Goal: Task Accomplishment & Management: Complete application form

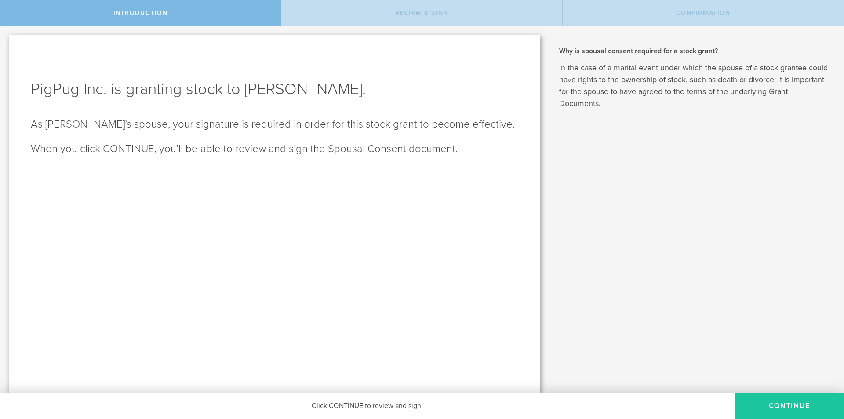
click at [777, 401] on button "CONTINUE" at bounding box center [789, 406] width 109 height 26
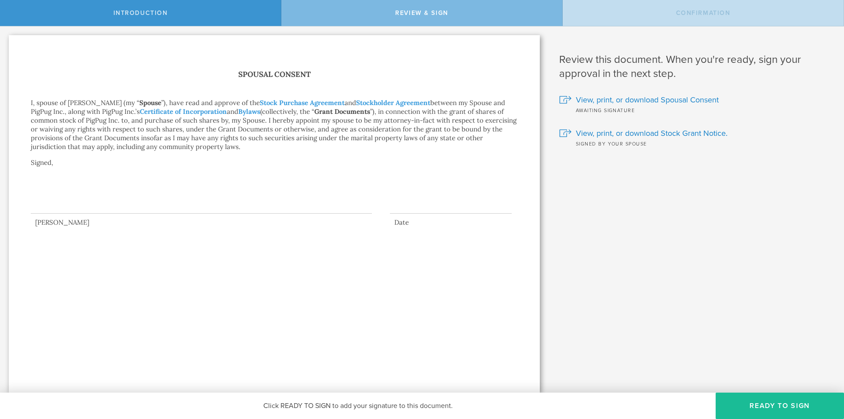
drag, startPoint x: 17, startPoint y: 200, endPoint x: 55, endPoint y: 206, distance: 38.3
click at [22, 200] on div "Spousal Consent I, spouse of [PERSON_NAME] (my “ Spouse ”), have read and appro…" at bounding box center [274, 213] width 531 height 357
click at [66, 206] on div at bounding box center [201, 195] width 341 height 35
drag, startPoint x: 83, startPoint y: 171, endPoint x: 96, endPoint y: 183, distance: 17.7
click at [96, 183] on div at bounding box center [201, 195] width 341 height 35
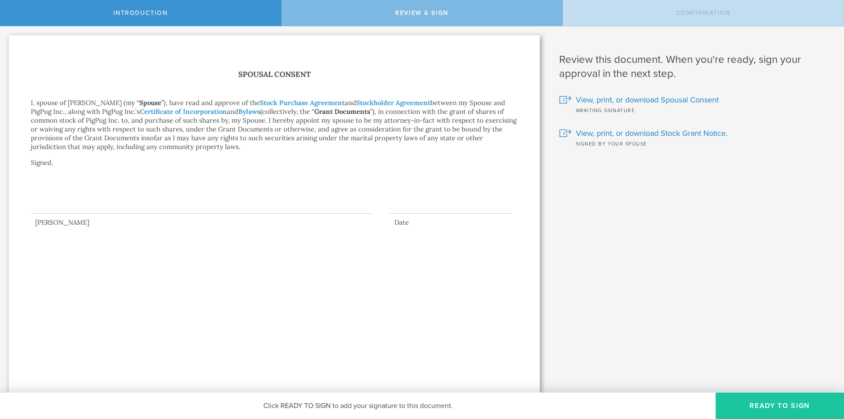
click at [797, 399] on button "Ready to Sign" at bounding box center [780, 406] width 128 height 26
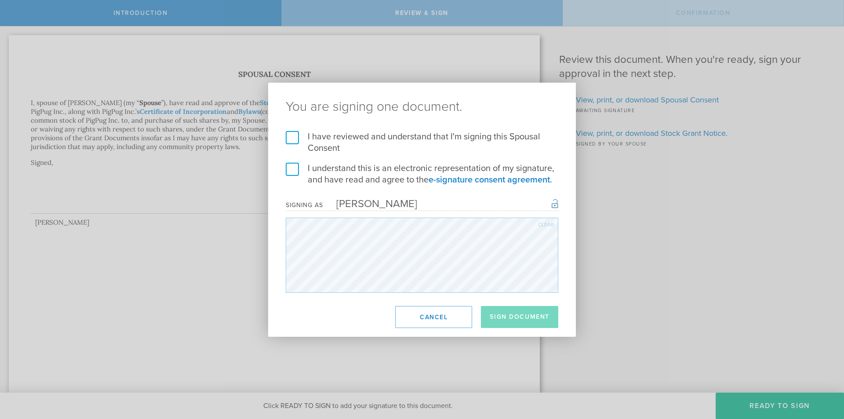
click at [318, 140] on label "I have reviewed and understand that I'm signing this Spousal Consent" at bounding box center [422, 142] width 273 height 23
click at [0, 0] on input "I have reviewed and understand that I'm signing this Spousal Consent" at bounding box center [0, 0] width 0 height 0
click at [317, 164] on label "I understand this is an electronic representation of my signature, and have rea…" at bounding box center [422, 174] width 273 height 23
click at [0, 0] on input "I understand this is an electronic representation of my signature, and have rea…" at bounding box center [0, 0] width 0 height 0
click at [526, 321] on button "Sign Document" at bounding box center [519, 317] width 77 height 22
